Goal: Navigation & Orientation: Find specific page/section

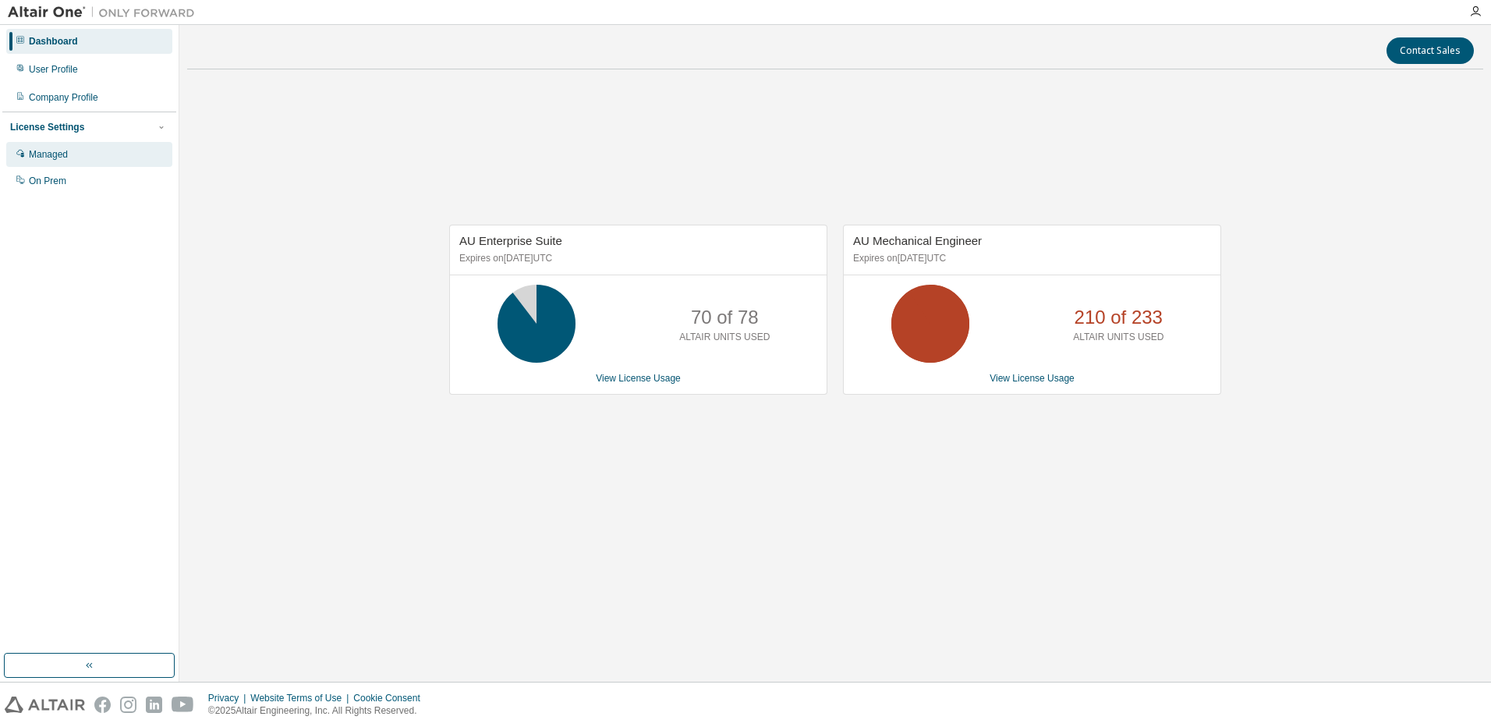
click at [75, 154] on div "Managed" at bounding box center [89, 154] width 166 height 25
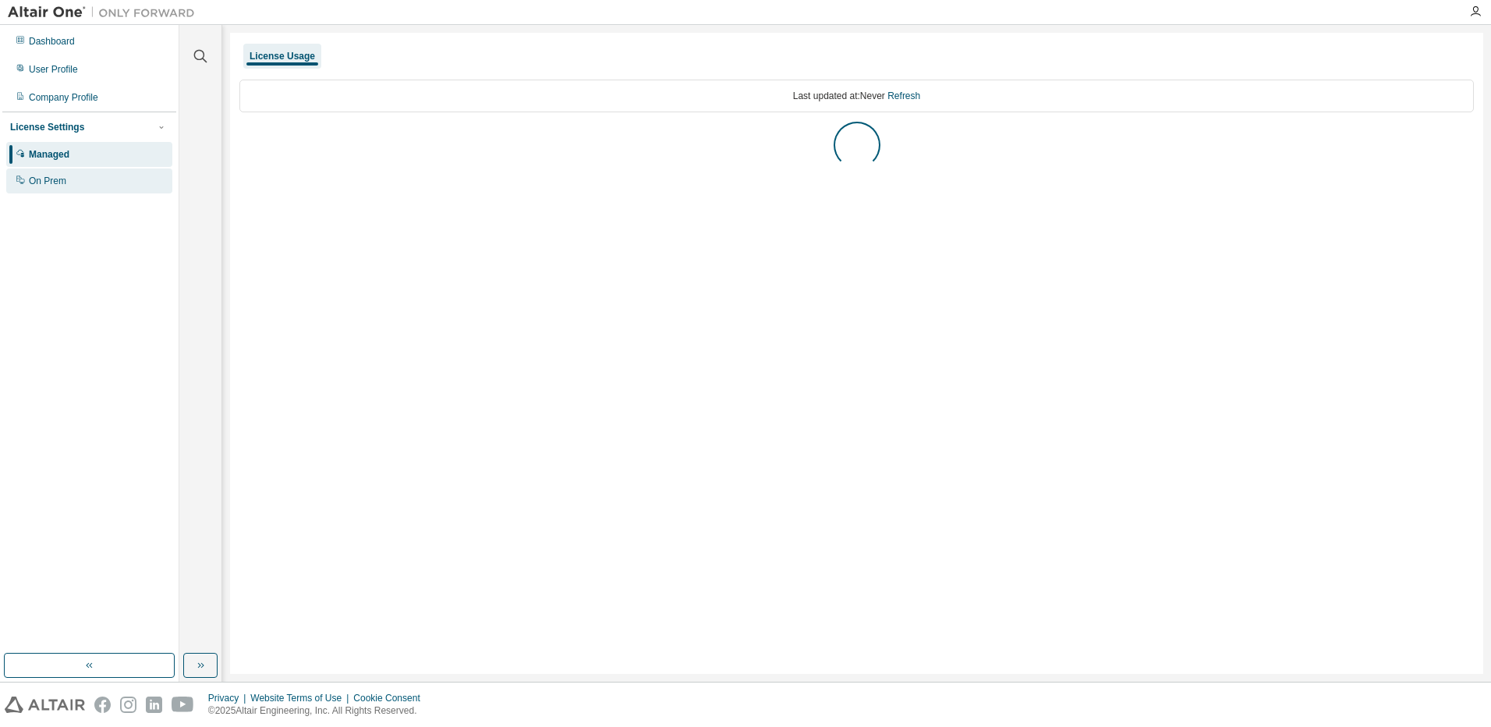
click at [62, 179] on div "On Prem" at bounding box center [47, 181] width 37 height 12
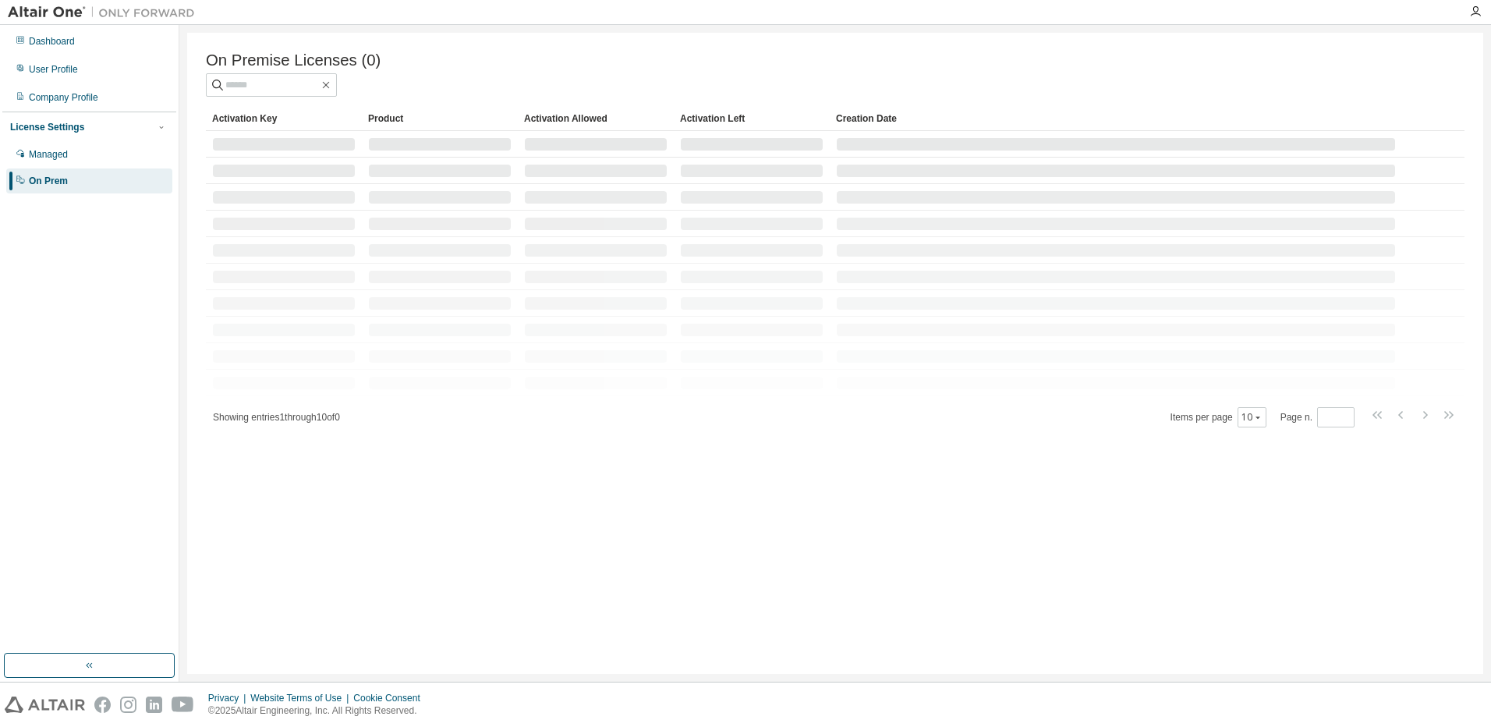
click at [58, 130] on div "License Settings" at bounding box center [47, 127] width 74 height 12
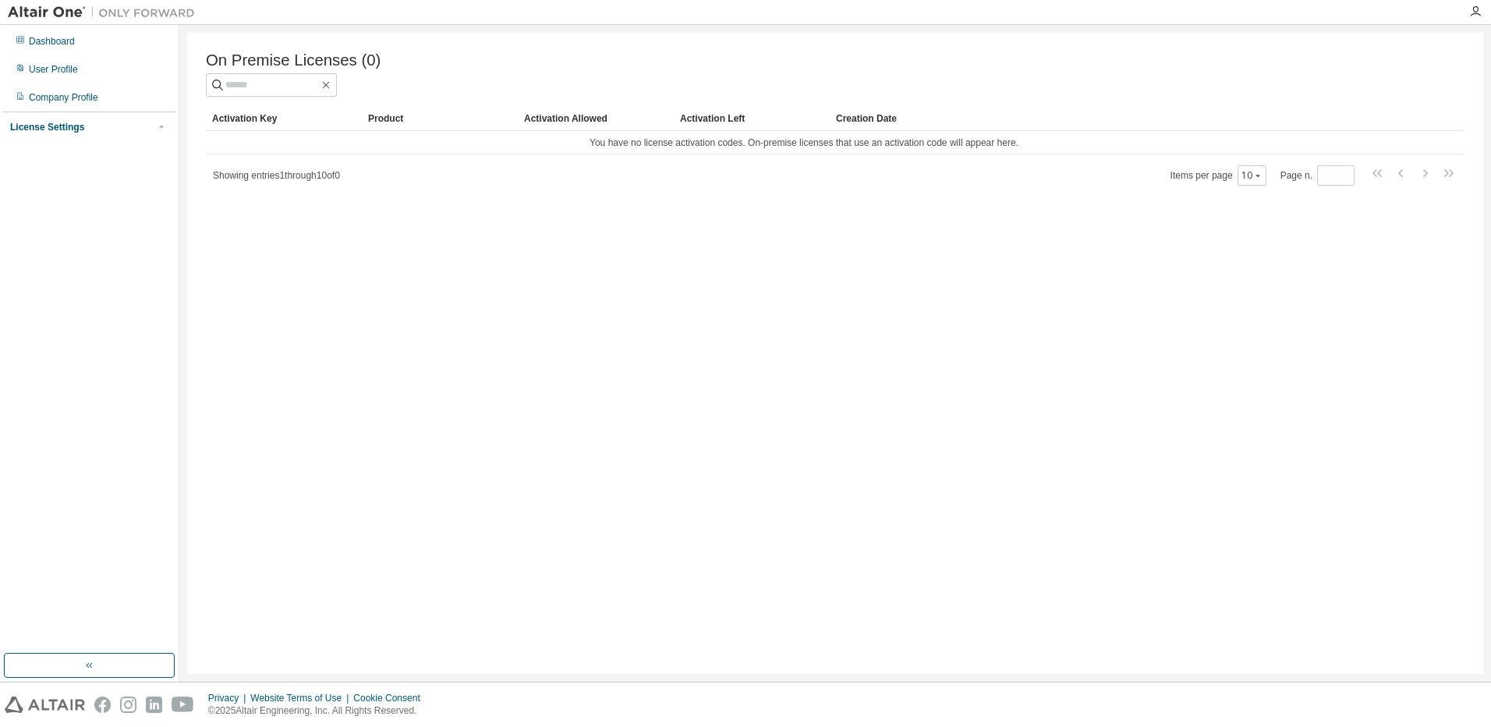
click at [61, 132] on div "License Settings" at bounding box center [47, 127] width 74 height 12
click at [69, 151] on div "Managed" at bounding box center [89, 154] width 166 height 25
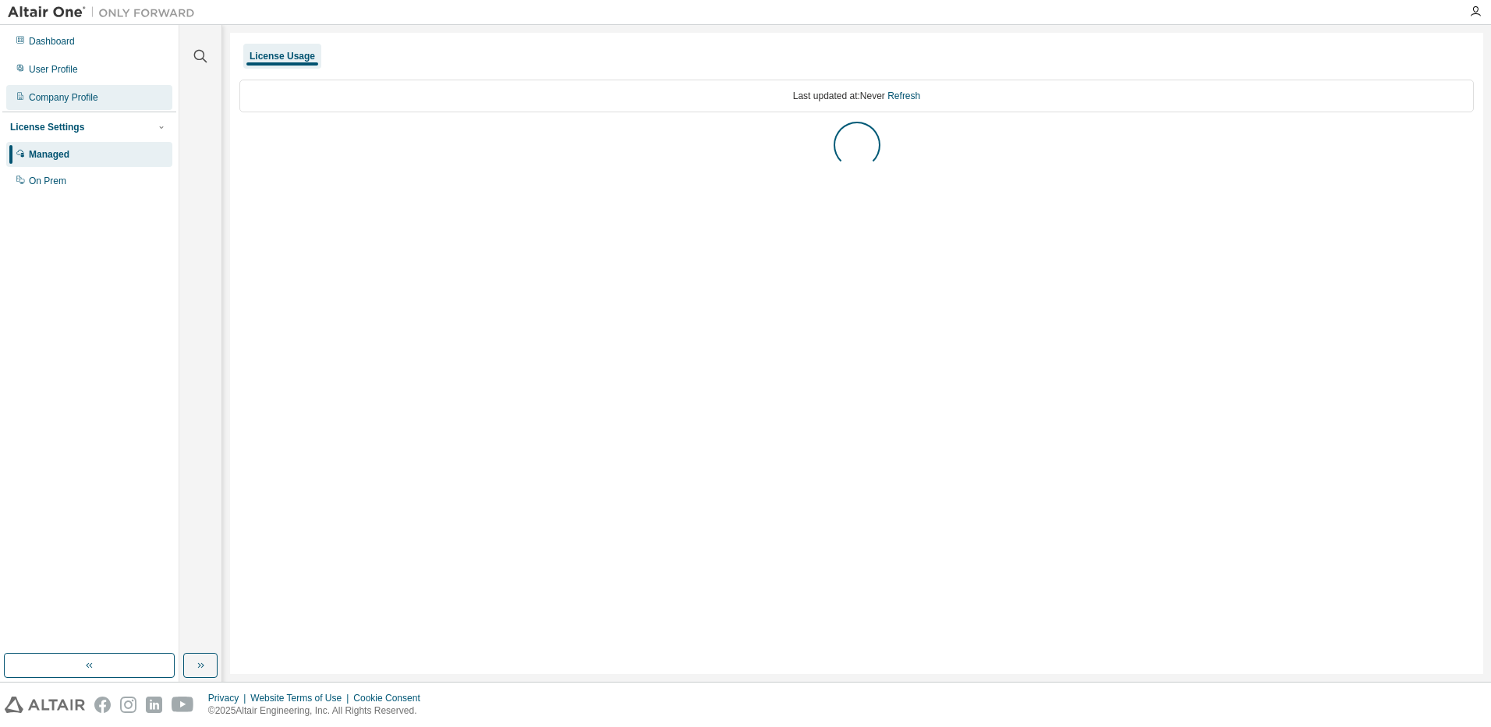
click at [76, 94] on div "Company Profile" at bounding box center [63, 97] width 69 height 12
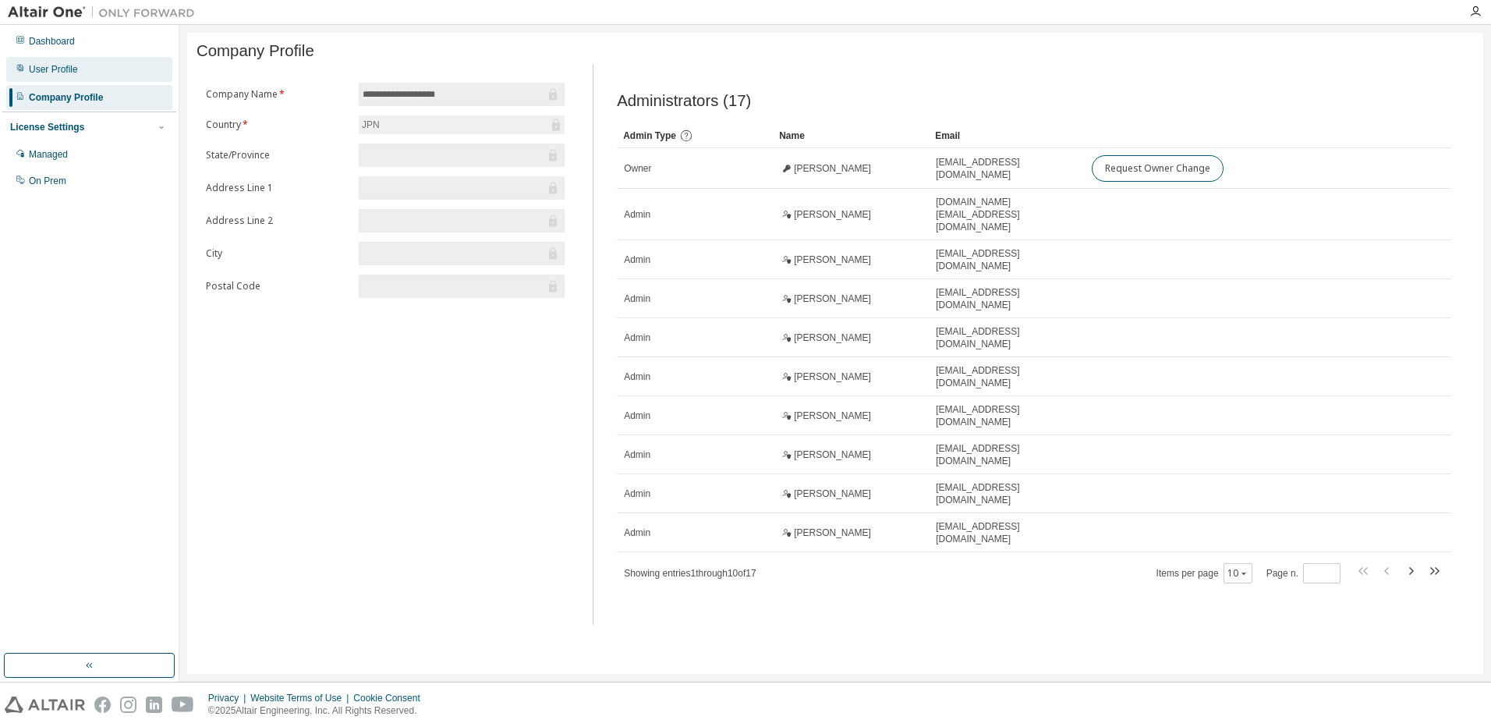
click at [70, 67] on div "User Profile" at bounding box center [53, 69] width 49 height 12
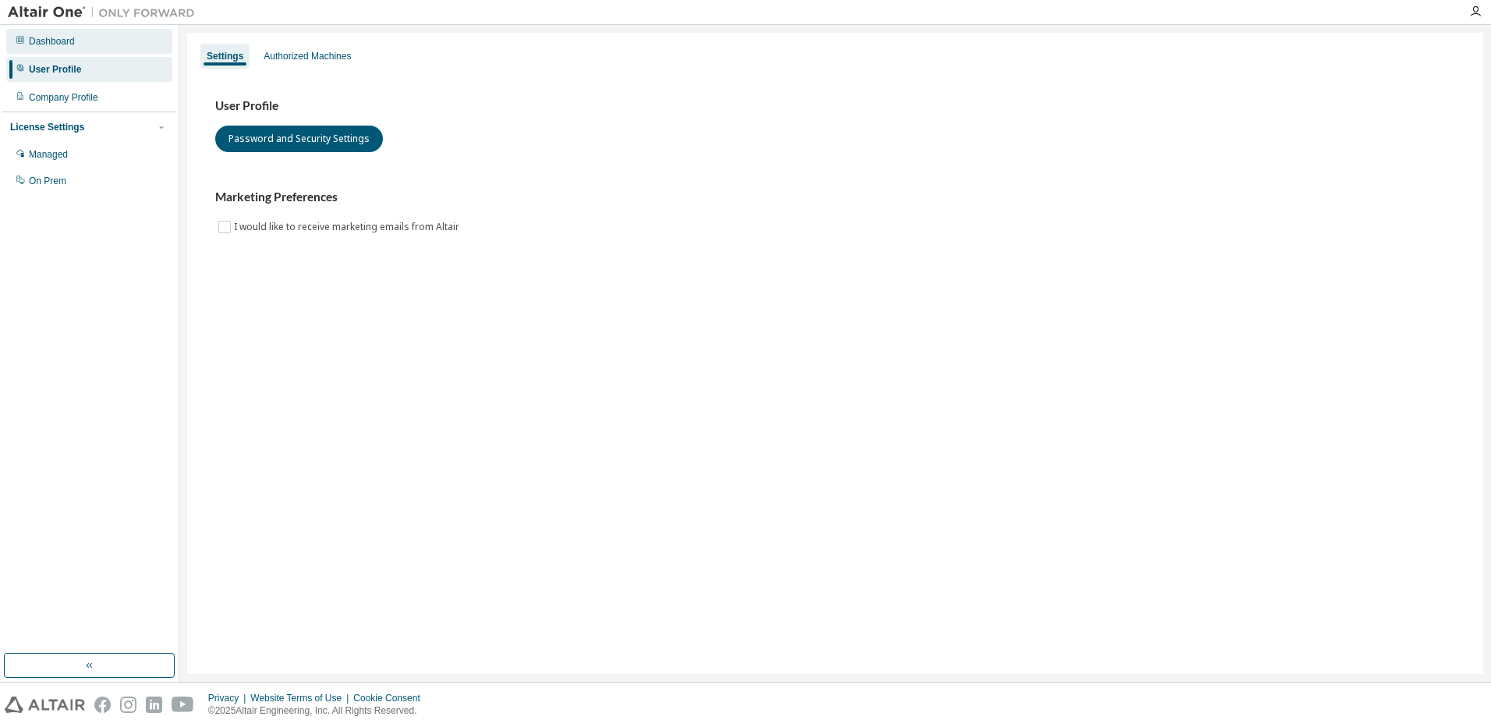
click at [30, 32] on div "Dashboard" at bounding box center [89, 41] width 166 height 25
